Goal: Find specific page/section

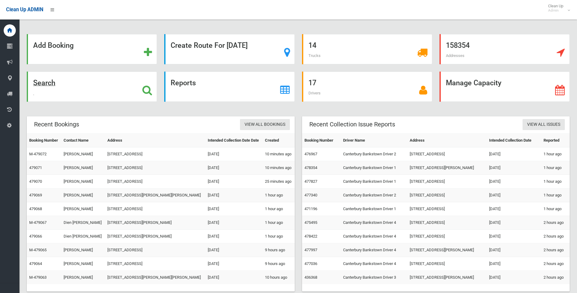
click at [107, 84] on div "Search" at bounding box center [92, 86] width 130 height 30
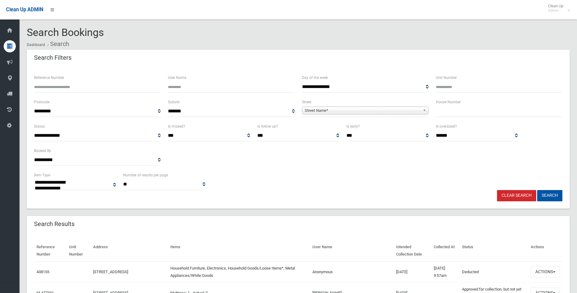
select select
click at [330, 112] on span "Street Name*" at bounding box center [363, 110] width 116 height 7
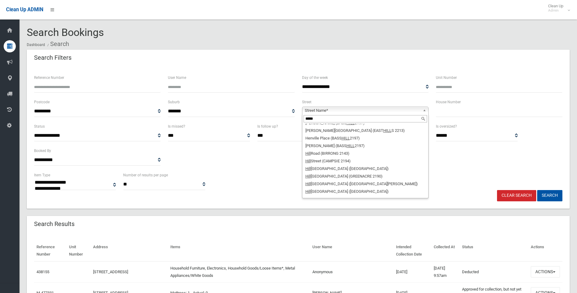
scroll to position [821, 0]
type input "****"
click at [358, 218] on li "[GEOGRAPHIC_DATA] (CAMPSIE 2194)" at bounding box center [366, 222] width 124 height 8
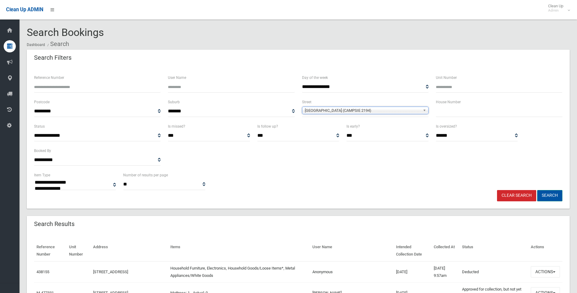
click at [554, 192] on button "Search" at bounding box center [549, 195] width 25 height 11
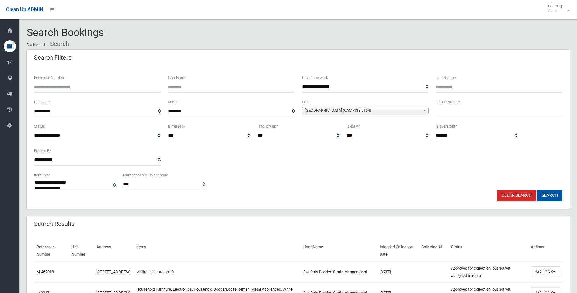
select select
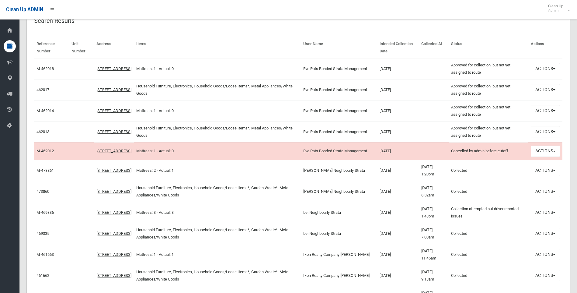
scroll to position [213, 0]
